Goal: Task Accomplishment & Management: Use online tool/utility

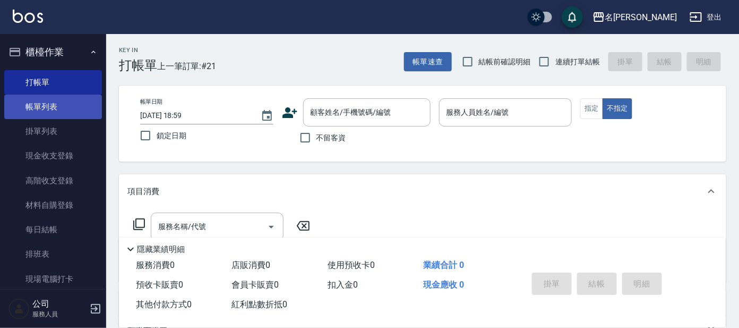
click at [48, 109] on link "帳單列表" at bounding box center [53, 107] width 98 height 24
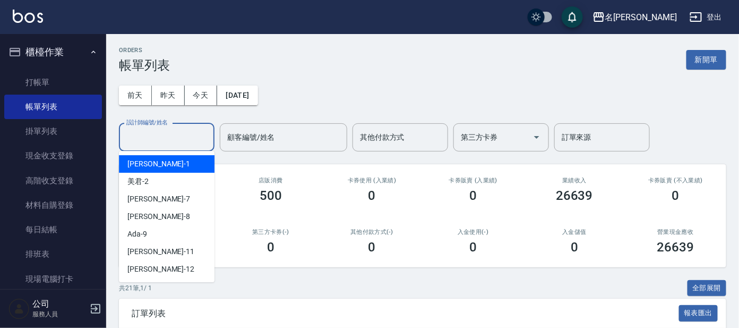
click at [175, 136] on input "設計師編號/姓名" at bounding box center [167, 137] width 86 height 19
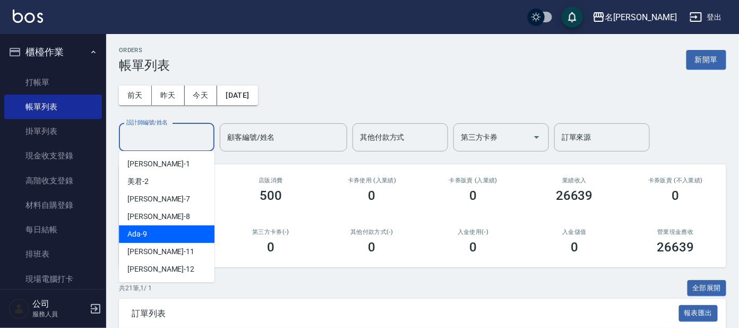
click at [134, 230] on span "Ada -9" at bounding box center [137, 233] width 20 height 11
type input "Ada-9"
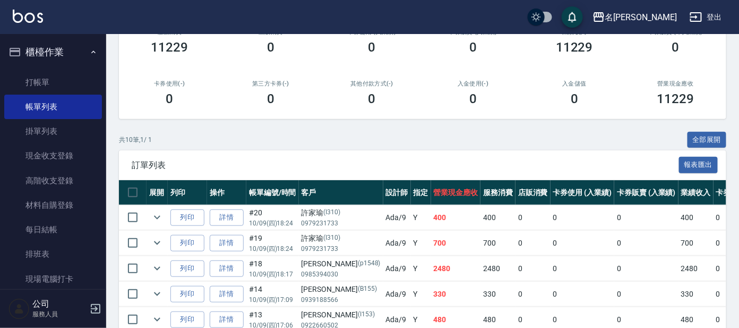
scroll to position [132, 0]
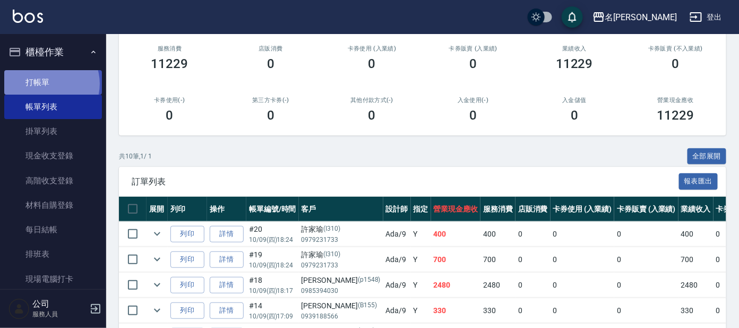
click at [47, 83] on link "打帳單" at bounding box center [53, 82] width 98 height 24
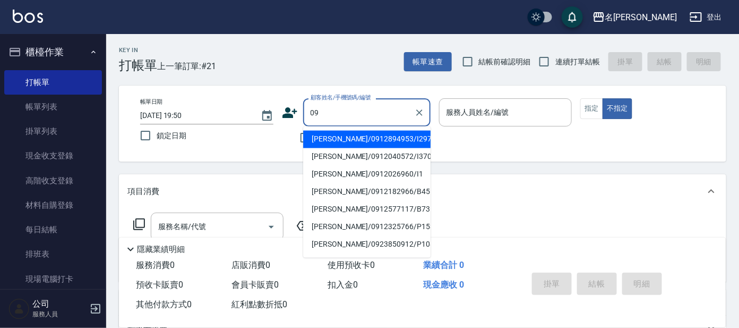
type input "0"
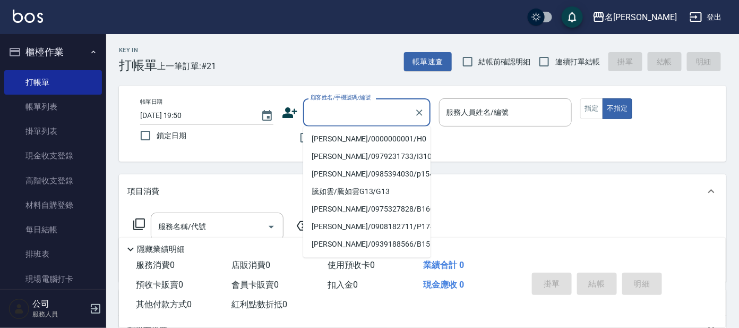
type input "b"
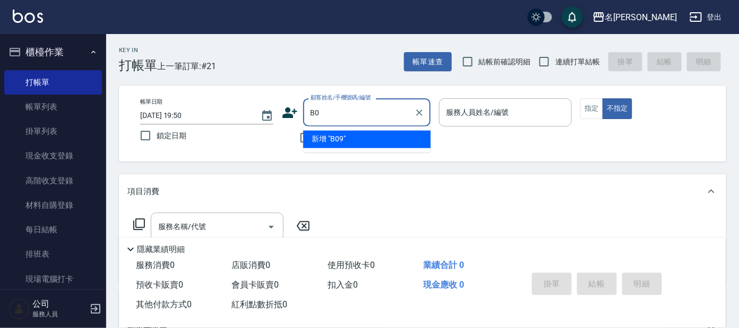
type input "B"
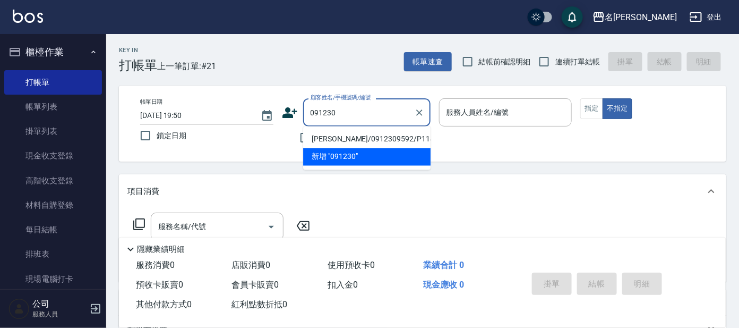
drag, startPoint x: 339, startPoint y: 141, endPoint x: 346, endPoint y: 141, distance: 7.5
click at [339, 141] on li "[PERSON_NAME]/0912309592/P1140" at bounding box center [366, 140] width 127 height 18
type input "[PERSON_NAME]/0912309592/P1140"
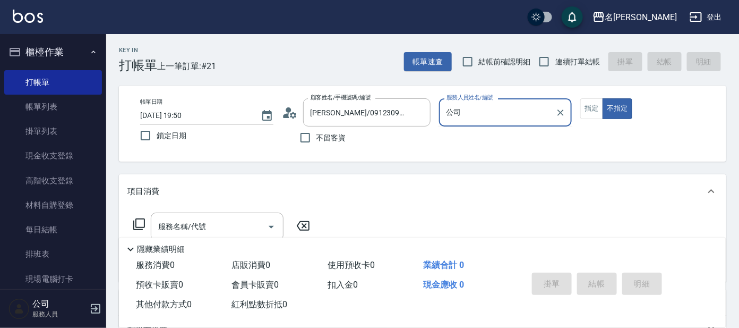
type input "公"
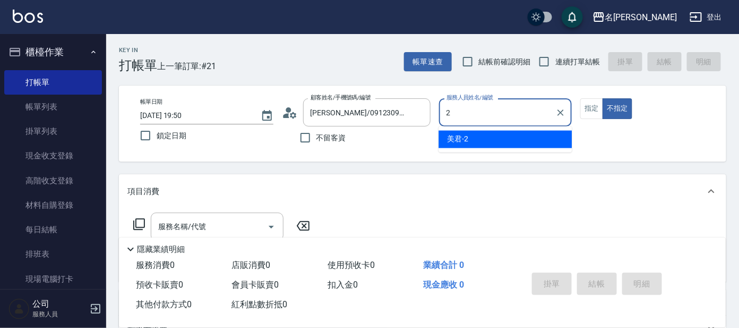
type input "美君-2"
type button "false"
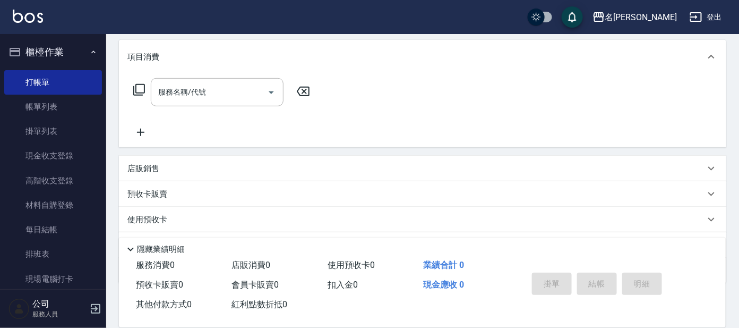
scroll to position [56, 0]
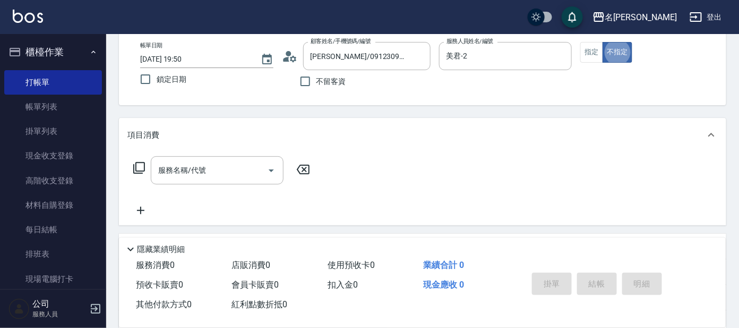
click at [141, 165] on icon at bounding box center [139, 167] width 13 height 13
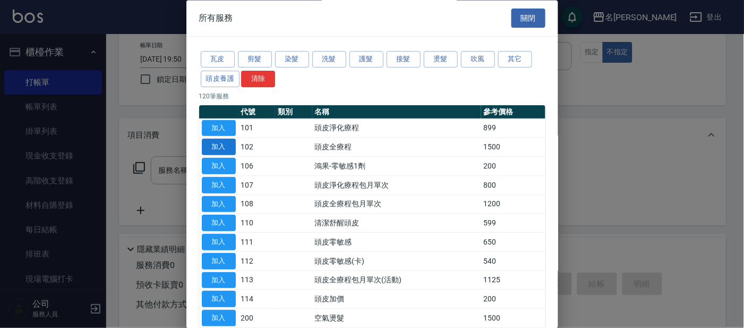
click at [229, 148] on button "加入" at bounding box center [219, 147] width 34 height 16
type input "頭皮全療程(102)"
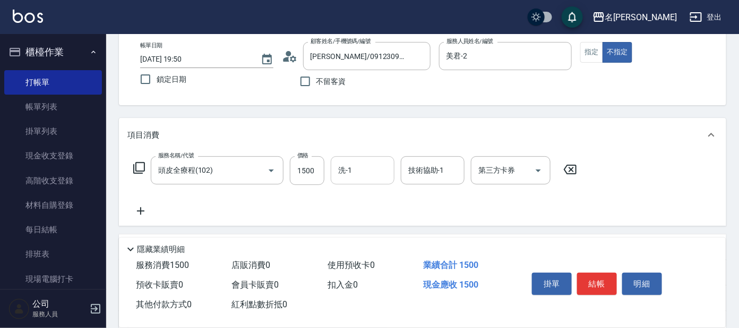
click at [364, 168] on input "洗-1" at bounding box center [363, 170] width 54 height 19
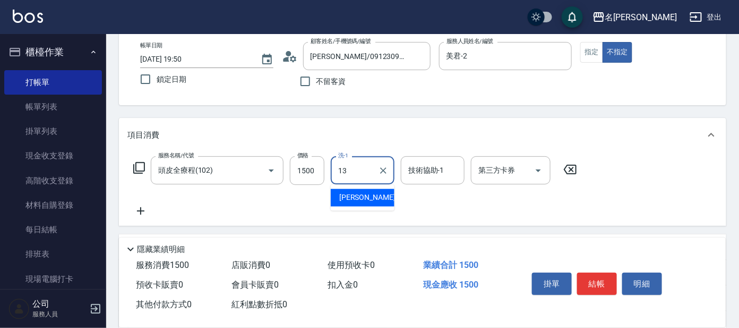
type input "[PERSON_NAME]-13"
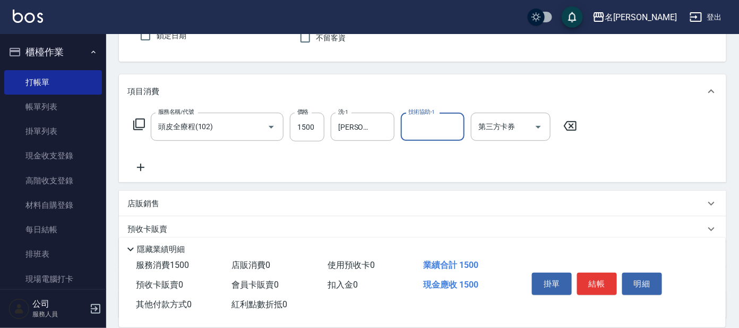
scroll to position [123, 0]
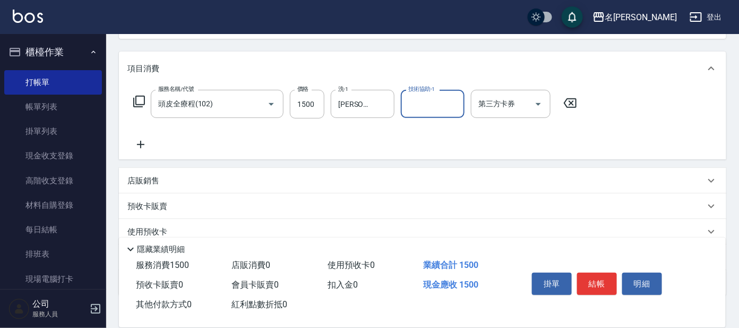
click at [479, 148] on div "服務名稱/代號 頭皮全療程(102) 服務名稱/代號 價格 1500 價格 洗-1 [PERSON_NAME]-13 洗-1 技術協助-1 技術協助-1 第三…" at bounding box center [355, 120] width 456 height 61
click at [592, 277] on button "結帳" at bounding box center [597, 283] width 40 height 22
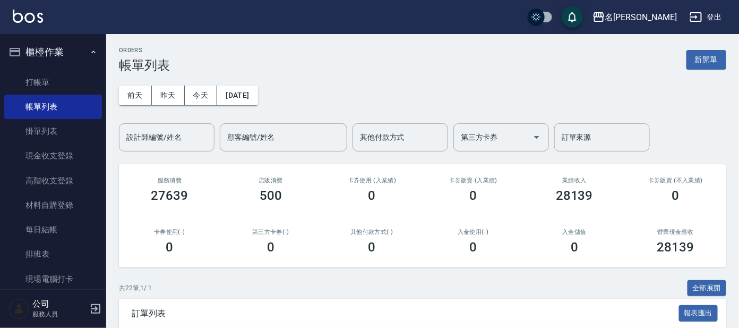
click at [156, 138] on input "設計師編號/姓名" at bounding box center [167, 137] width 86 height 19
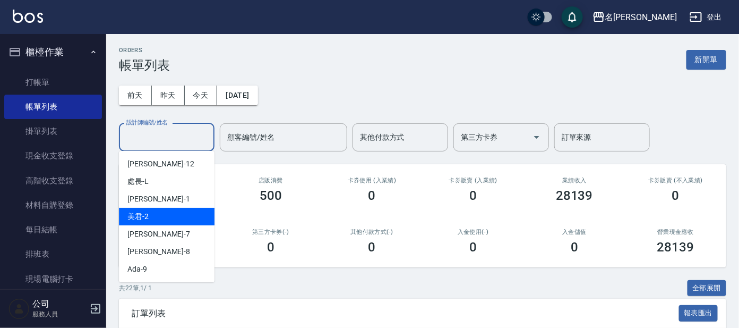
click at [159, 211] on div "美君 -2" at bounding box center [167, 217] width 96 height 18
type input "美君-2"
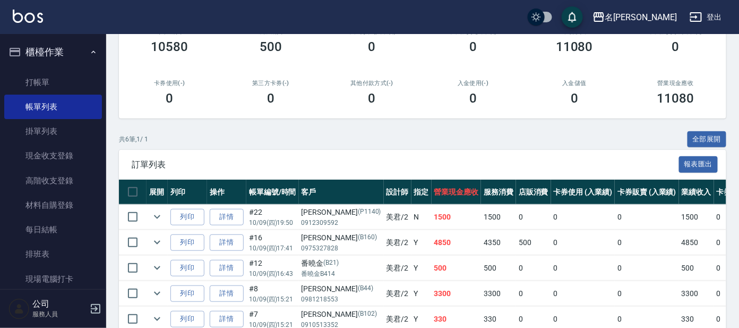
scroll to position [229, 0]
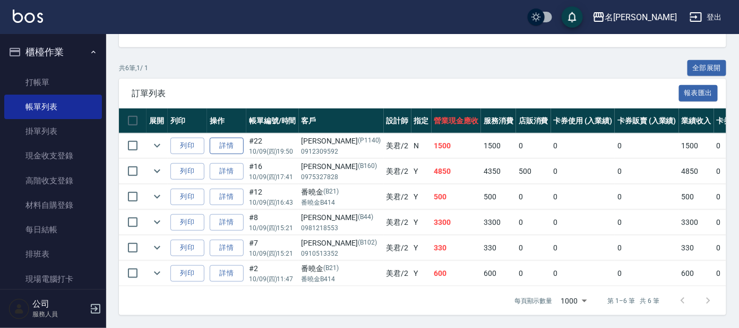
click at [232, 138] on link "詳情" at bounding box center [227, 146] width 34 height 16
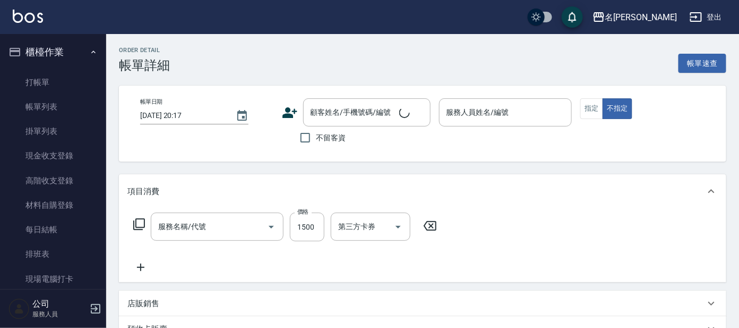
type input "[DATE] 19:50"
type input "美君-2"
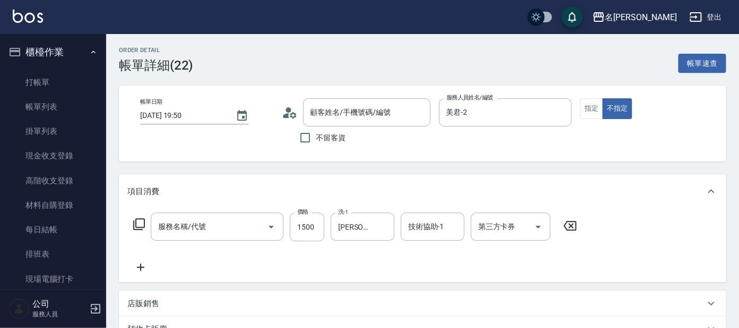
type input "頭皮全療程(102)"
type input "[PERSON_NAME]/0912309592/P1140"
click at [143, 265] on icon at bounding box center [140, 267] width 27 height 13
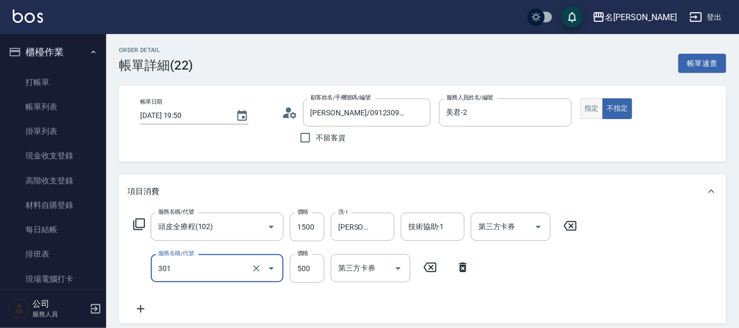
type input "剪髮 A級設計師(301)"
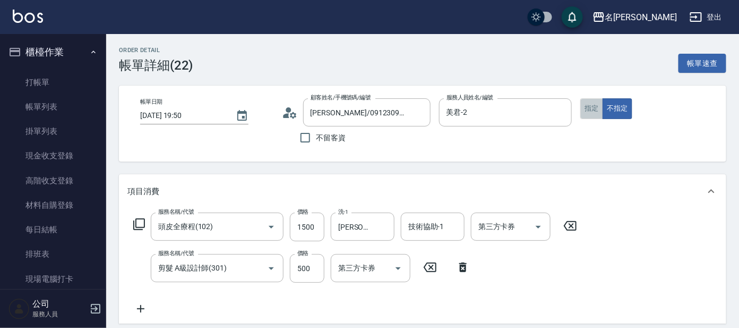
click at [586, 107] on button "指定" at bounding box center [591, 108] width 23 height 21
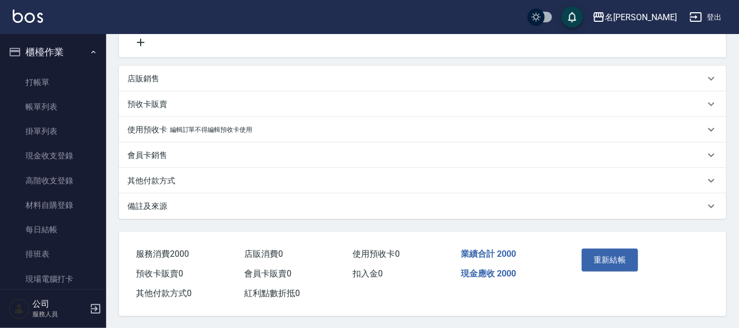
scroll to position [269, 0]
click at [609, 258] on button "重新結帳" at bounding box center [610, 258] width 56 height 22
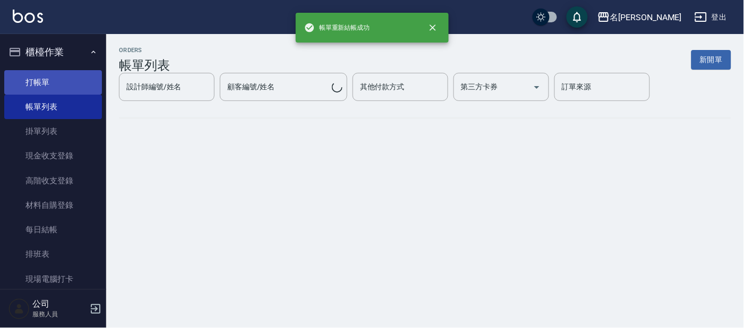
click at [32, 83] on link "打帳單" at bounding box center [53, 82] width 98 height 24
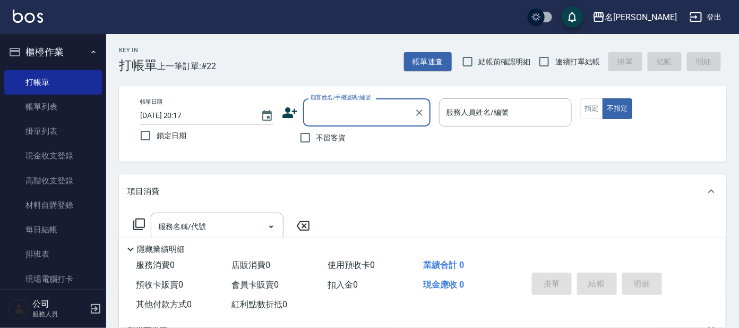
click at [336, 123] on div "顧客姓名/手機號碼/編號" at bounding box center [366, 112] width 127 height 28
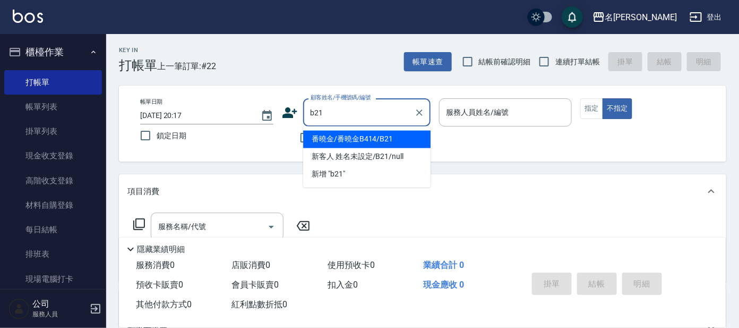
type input "番曉金/番曉金B414/B21"
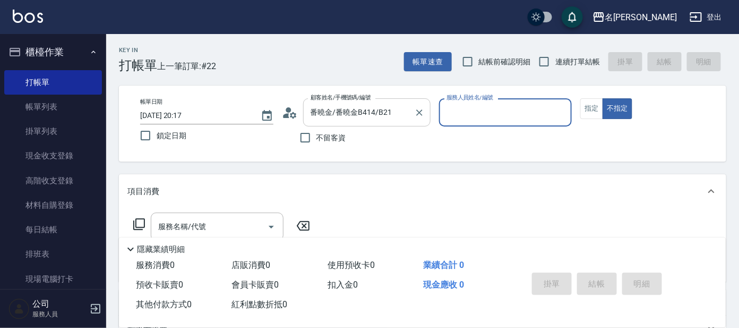
type input "美君-2"
click at [219, 225] on input "服務名稱/代號" at bounding box center [209, 226] width 107 height 19
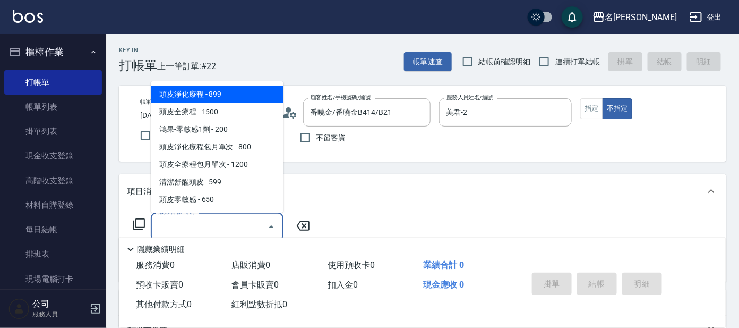
click at [254, 101] on span "頭皮淨化療程 - 899" at bounding box center [217, 94] width 133 height 18
type input "頭皮淨化療程(101)"
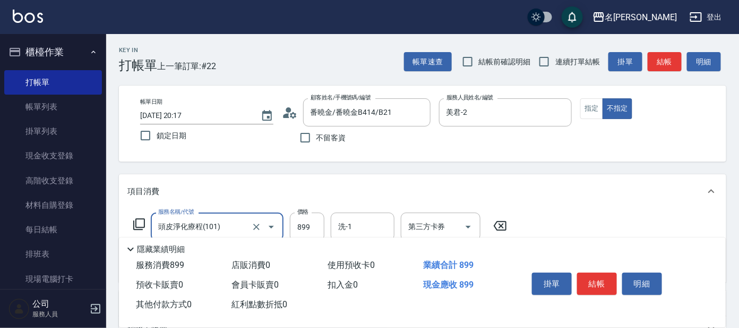
scroll to position [66, 0]
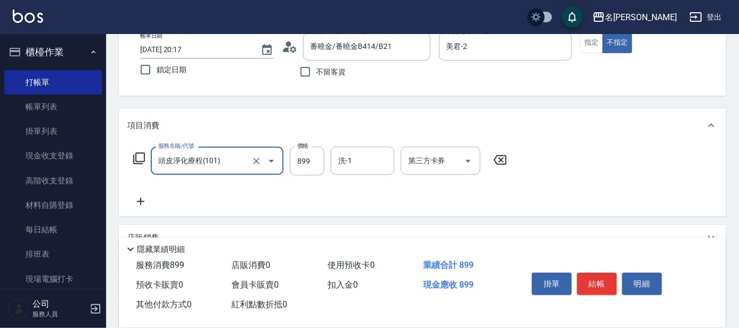
click at [140, 197] on icon at bounding box center [140, 201] width 27 height 13
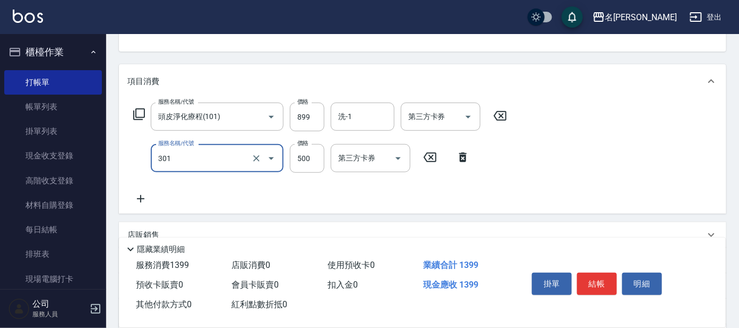
scroll to position [132, 0]
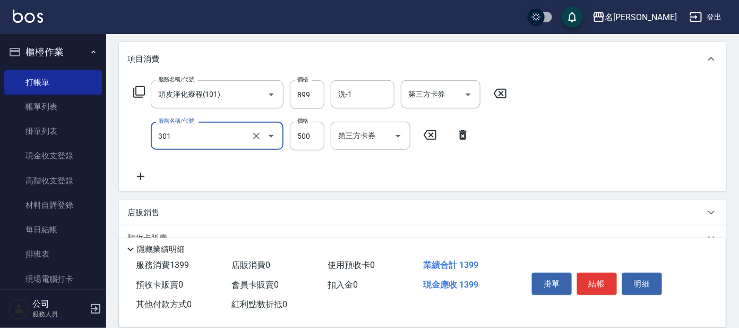
type input "剪髮 A級設計師(301)"
click at [138, 177] on icon at bounding box center [140, 176] width 27 height 13
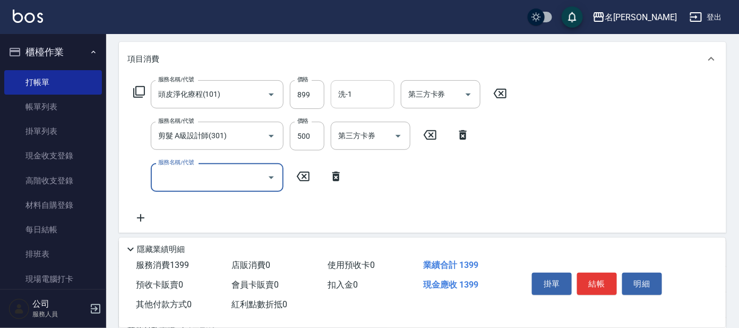
click at [356, 96] on input "洗-1" at bounding box center [363, 94] width 54 height 19
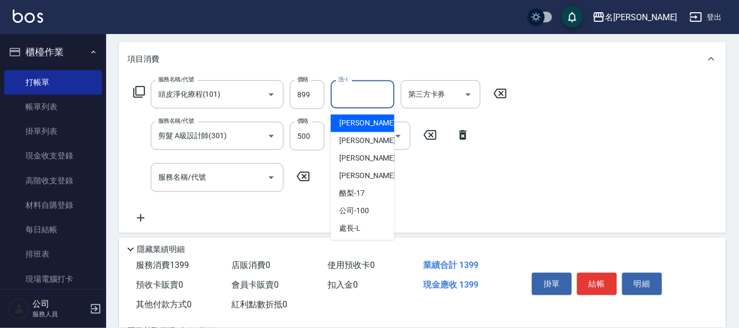
scroll to position [88, 0]
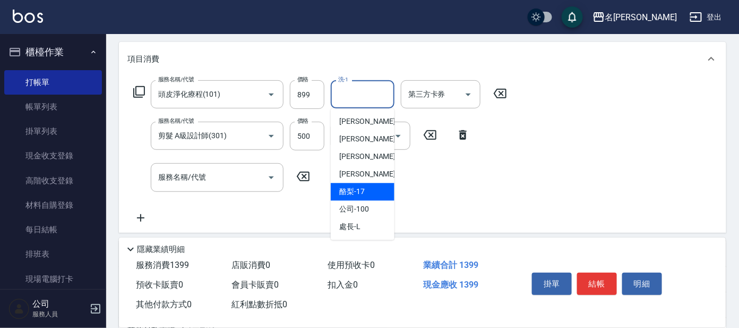
click at [362, 188] on span "酪梨 -17" at bounding box center [351, 191] width 25 height 11
type input "酪梨-17"
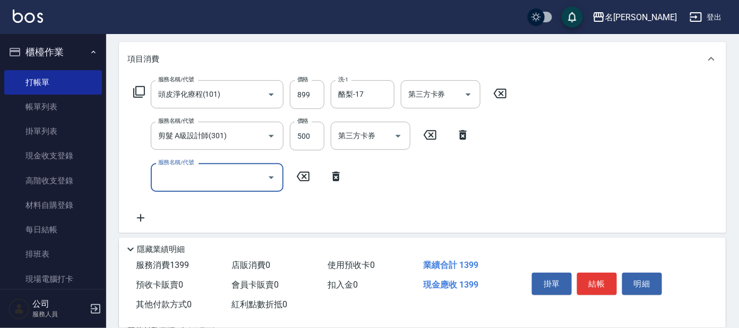
drag, startPoint x: 209, startPoint y: 175, endPoint x: 199, endPoint y: 152, distance: 25.0
click at [206, 174] on input "服務名稱/代號" at bounding box center [209, 177] width 107 height 19
type input "快速修護(800)"
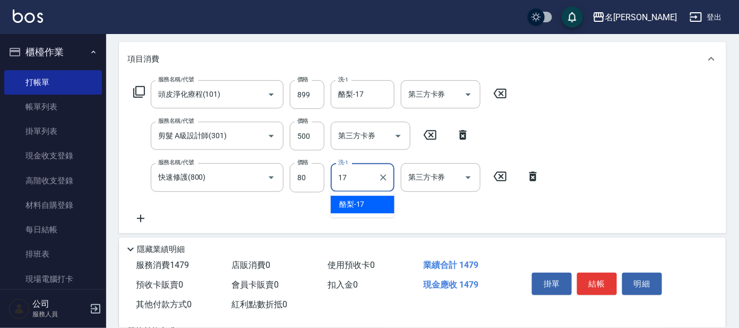
type input "酪梨-17"
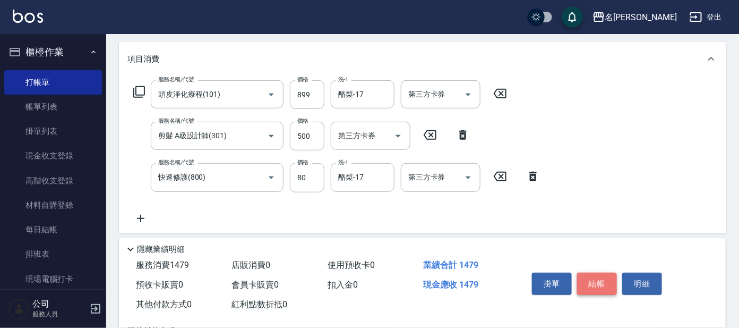
click at [595, 285] on button "結帳" at bounding box center [597, 283] width 40 height 22
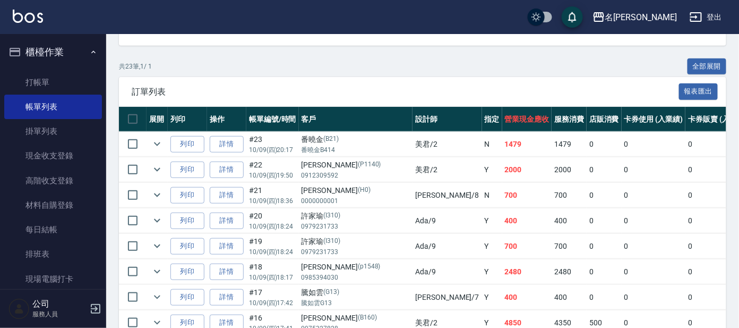
scroll to position [199, 0]
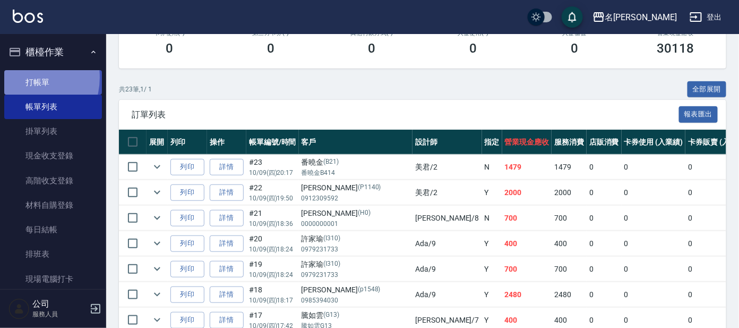
click at [22, 77] on link "打帳單" at bounding box center [53, 82] width 98 height 24
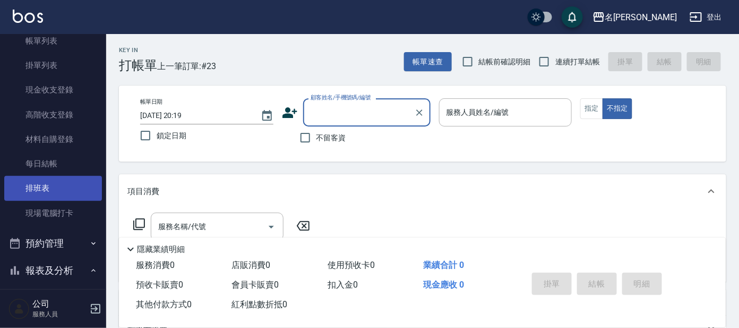
scroll to position [132, 0]
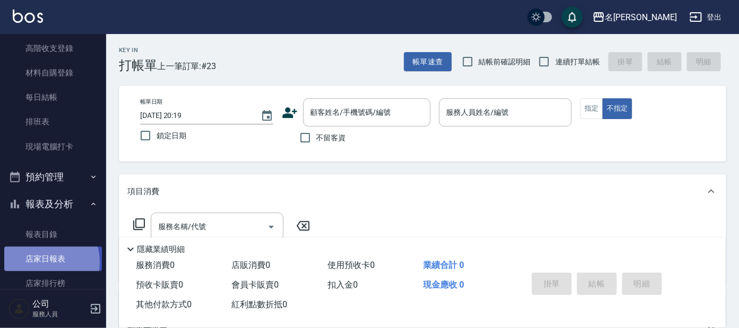
click at [37, 262] on link "店家日報表" at bounding box center [53, 258] width 98 height 24
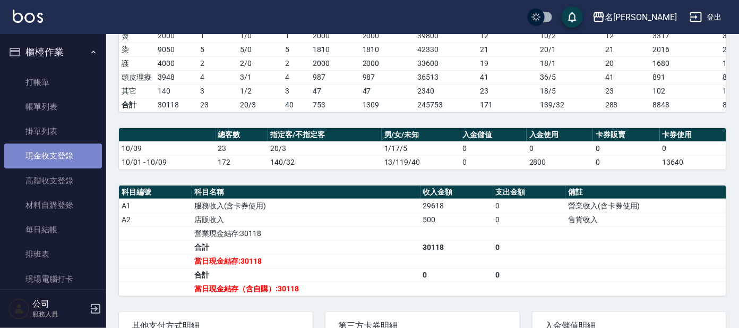
click at [65, 158] on link "現金收支登錄" at bounding box center [53, 155] width 98 height 24
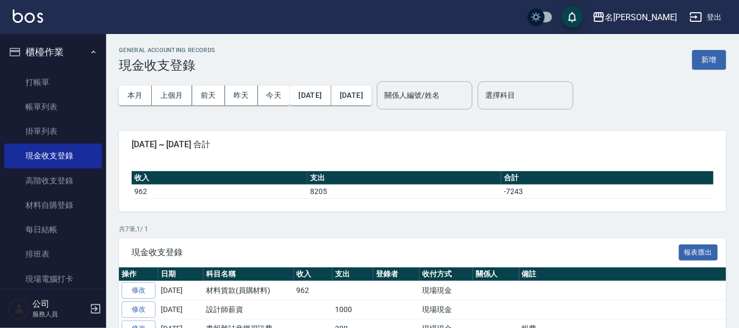
click at [702, 71] on div "GENERAL ACCOUNTING RECORDS 現金收支登錄 新增" at bounding box center [422, 60] width 607 height 26
click at [708, 66] on button "新增" at bounding box center [709, 60] width 34 height 20
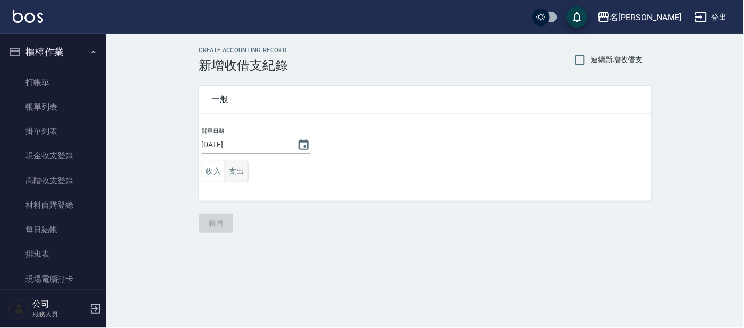
click at [232, 178] on button "支出" at bounding box center [237, 171] width 24 height 22
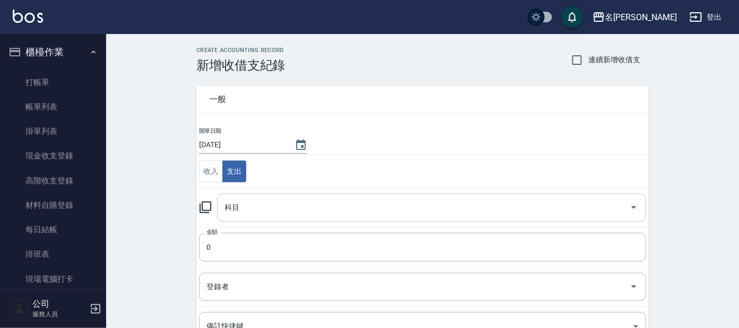
click at [253, 208] on input "科目" at bounding box center [424, 207] width 404 height 19
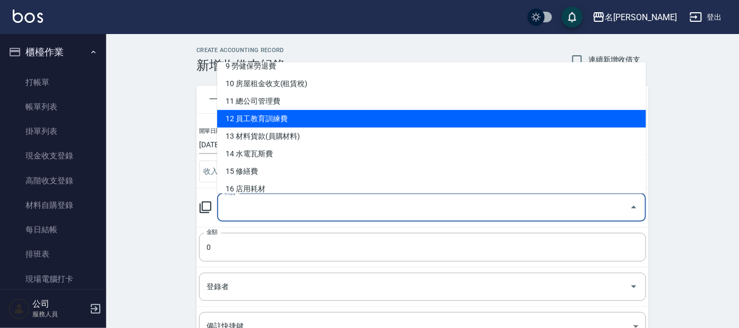
scroll to position [199, 0]
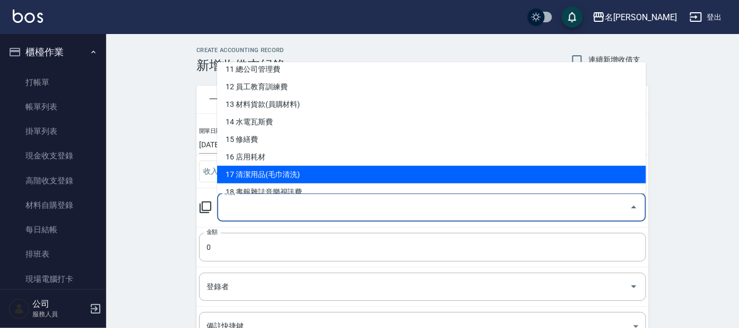
click at [322, 170] on li "17 清潔用品(毛巾清洗)" at bounding box center [431, 175] width 429 height 18
type input "17 清潔用品(毛巾清洗)"
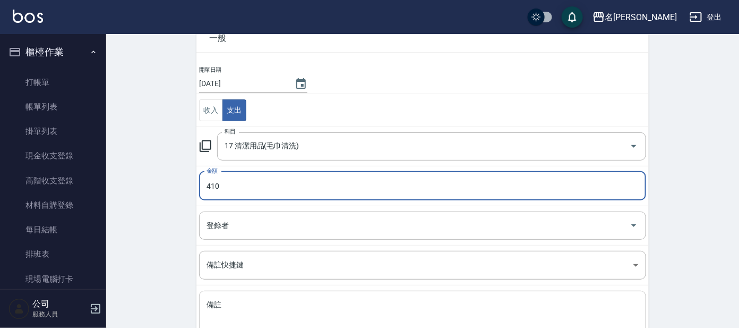
scroll to position [140, 0]
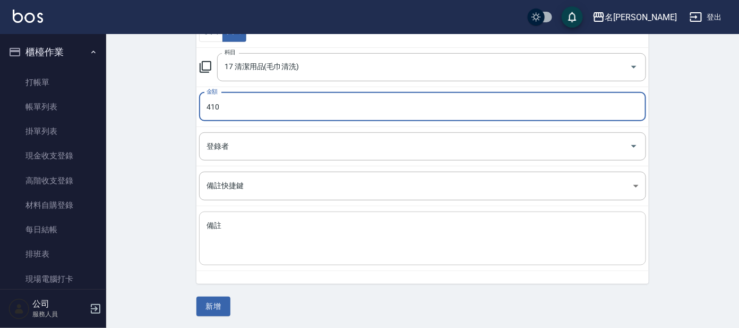
type input "410"
click at [245, 236] on textarea "備註" at bounding box center [423, 238] width 432 height 36
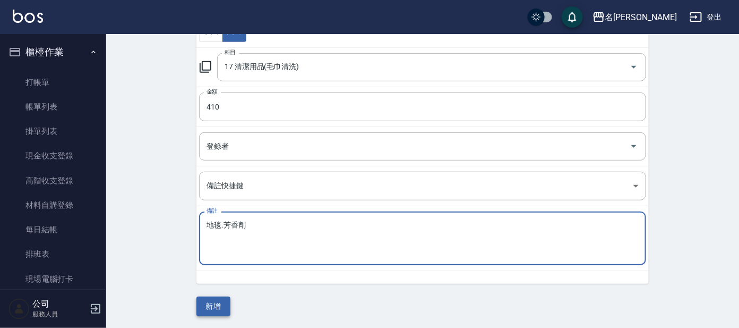
type textarea "地毯.芳香劑"
click at [219, 304] on button "新增" at bounding box center [213, 306] width 34 height 20
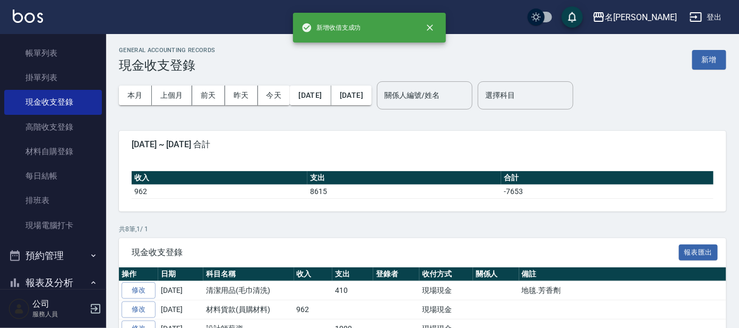
scroll to position [132, 0]
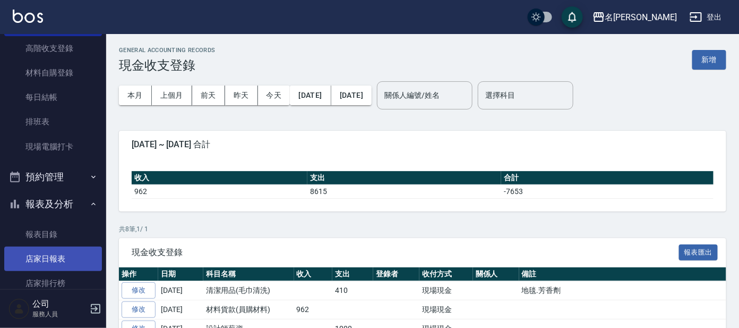
click at [55, 248] on link "店家日報表" at bounding box center [53, 258] width 98 height 24
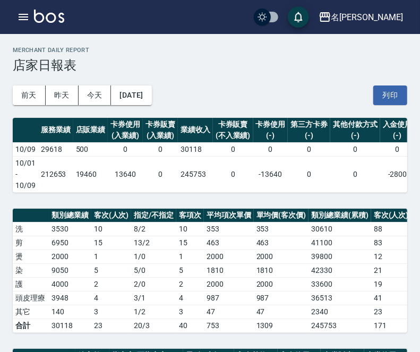
drag, startPoint x: 318, startPoint y: 123, endPoint x: 316, endPoint y: 118, distance: 5.7
click at [318, 123] on div "第三方卡券" at bounding box center [308, 124] width 37 height 11
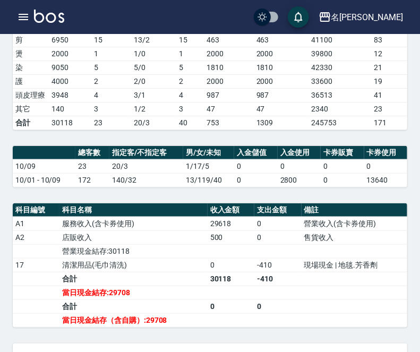
scroll to position [191, 0]
